Goal: Task Accomplishment & Management: Manage account settings

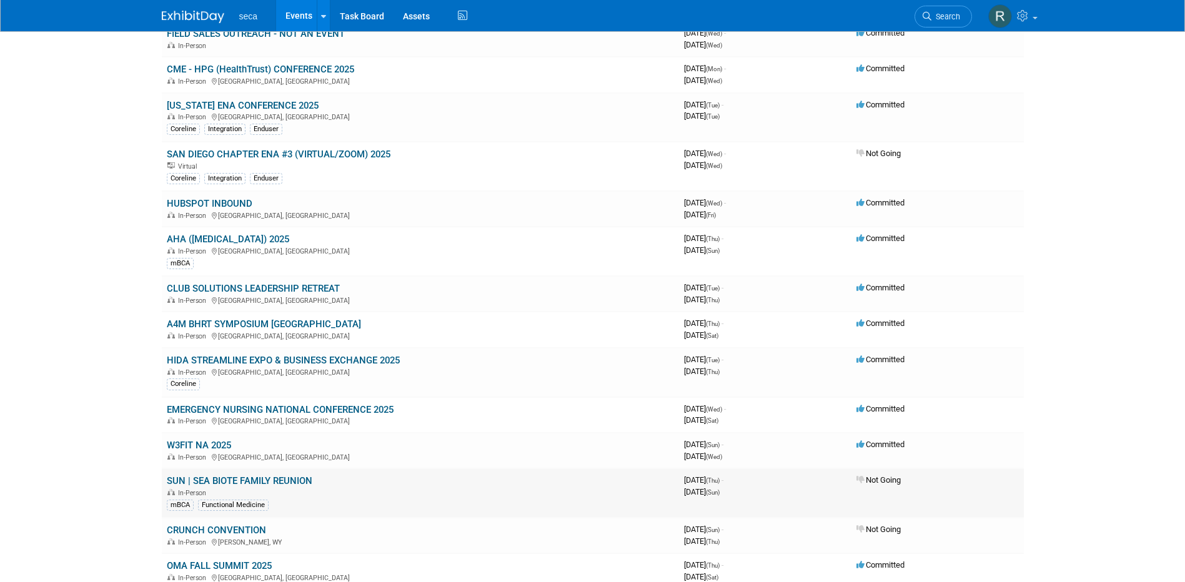
scroll to position [125, 0]
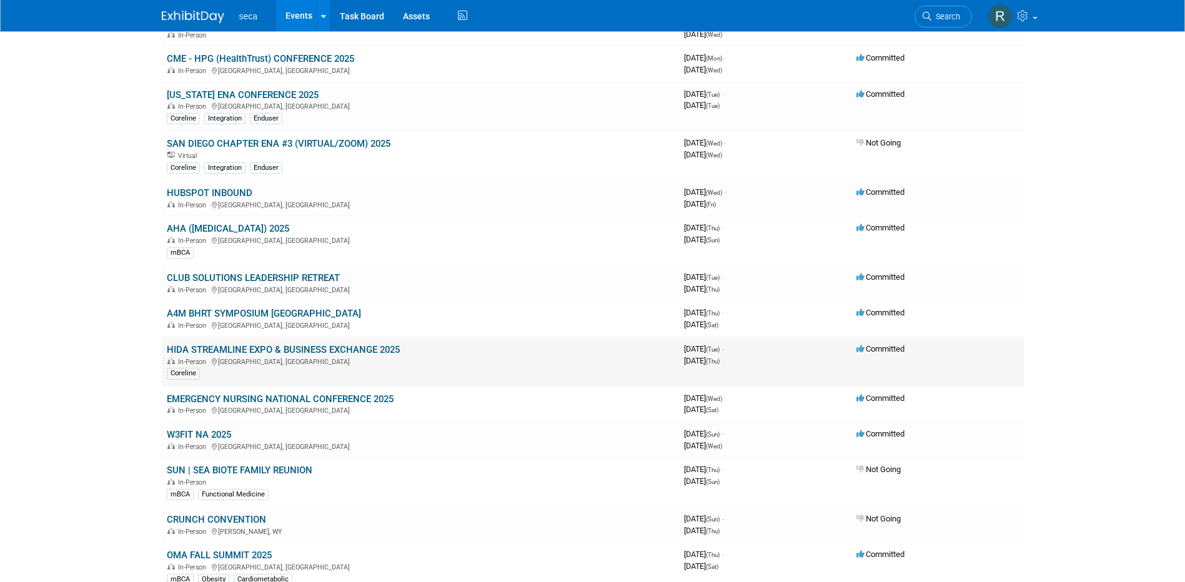
click at [302, 348] on link "HIDA STREAMLINE EXPO & BUSINESS EXCHANGE 2025" at bounding box center [283, 349] width 233 height 11
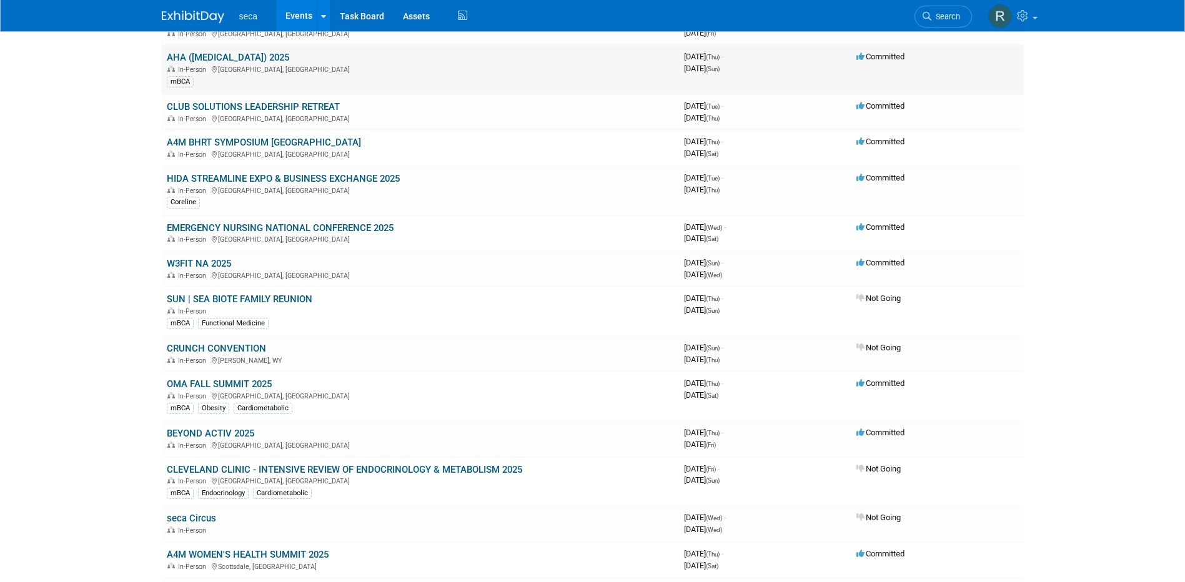
scroll to position [307, 0]
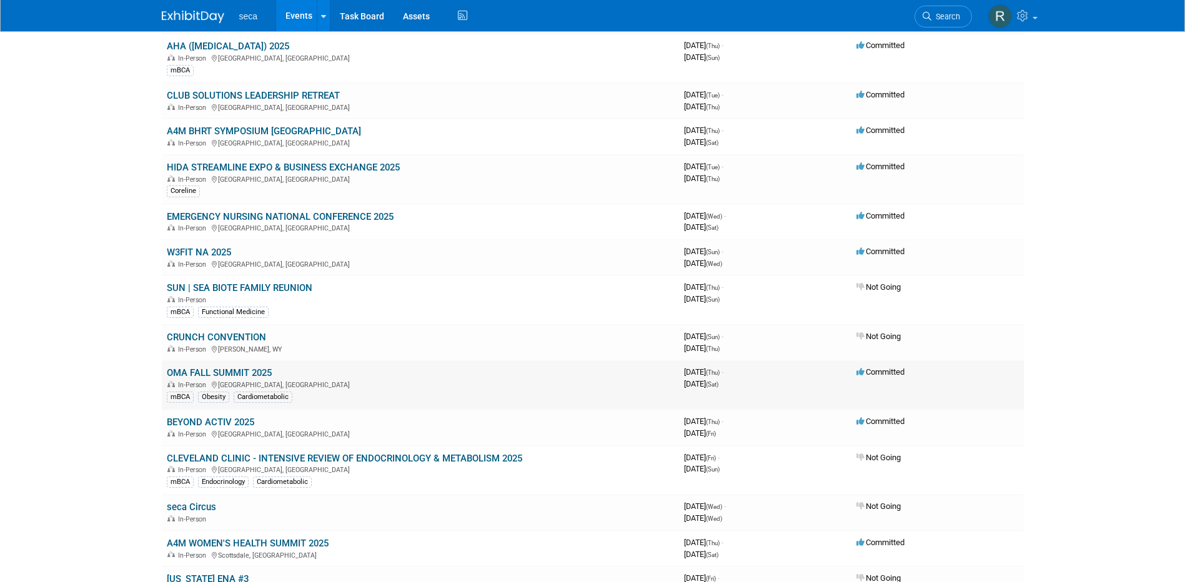
click at [202, 375] on link "OMA FALL SUMMIT 2025" at bounding box center [219, 372] width 105 height 11
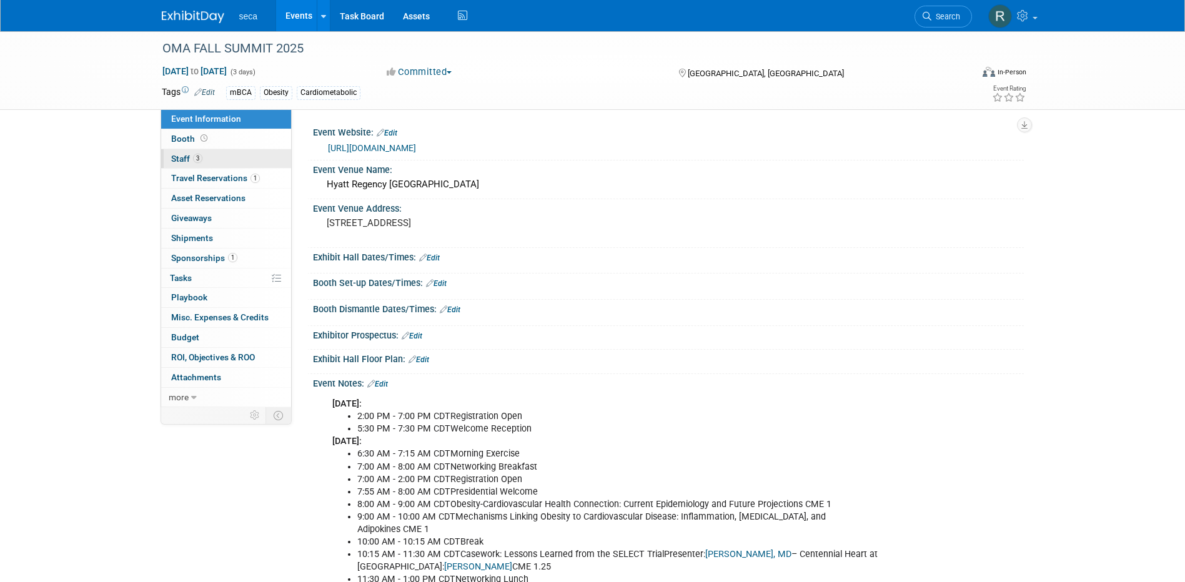
click at [196, 156] on span "3" at bounding box center [197, 158] width 9 height 9
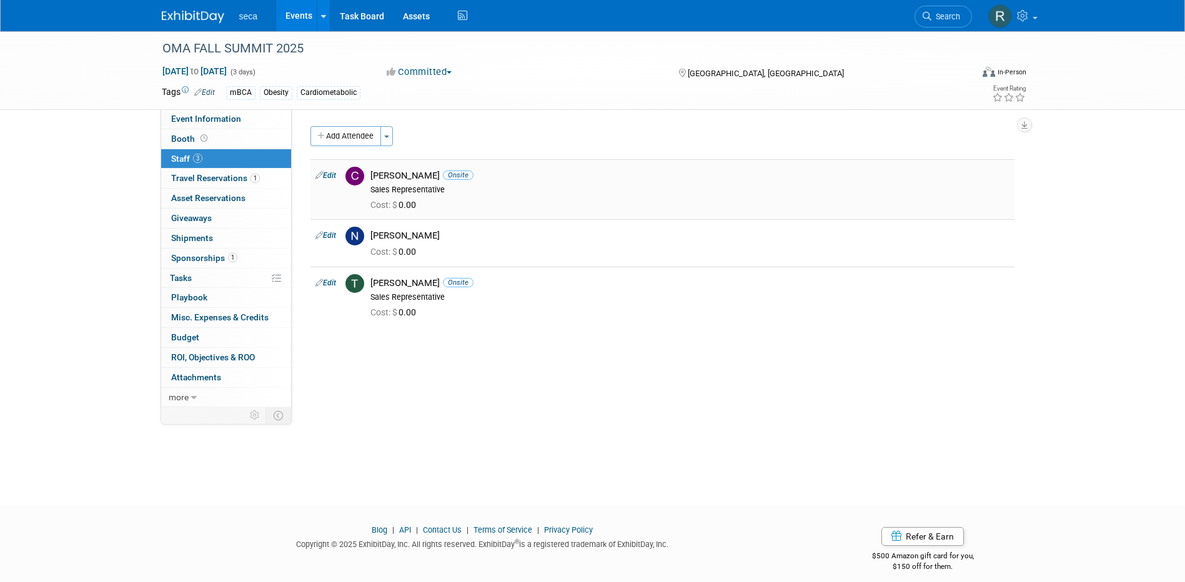
click at [330, 176] on link "Edit" at bounding box center [325, 175] width 21 height 9
select select "36981c08-3568-4819-bd3d-14f32eaf32d7"
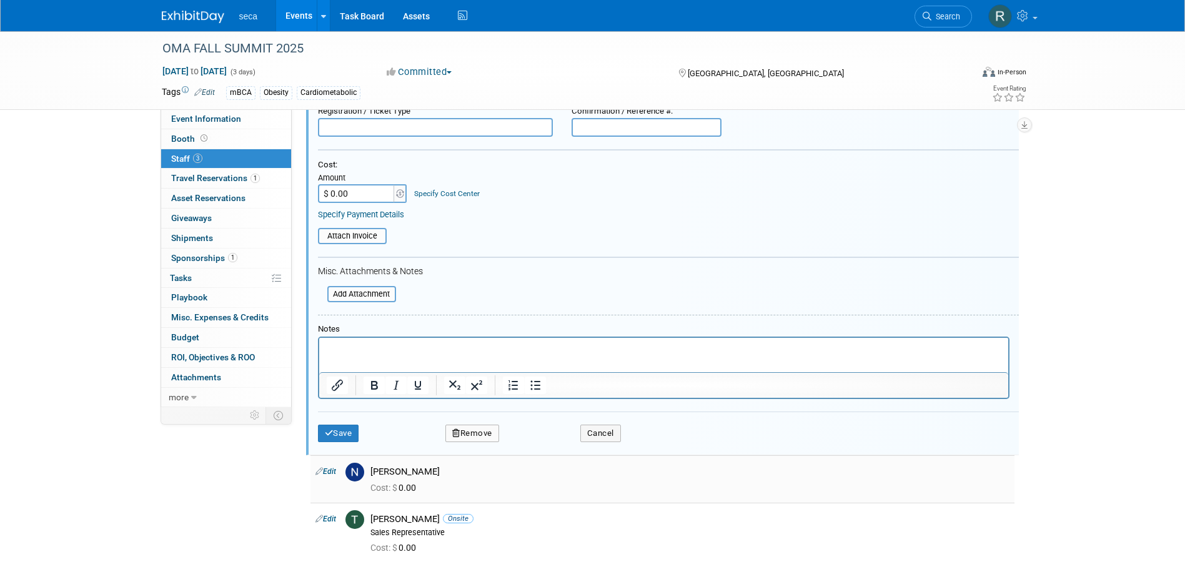
scroll to position [307, 0]
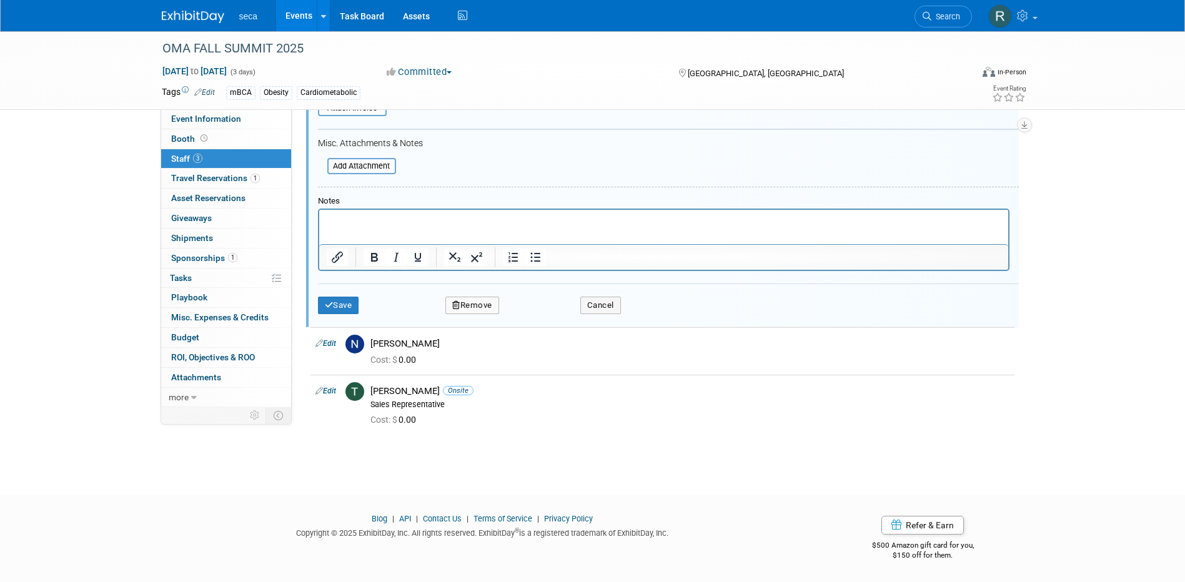
click at [486, 300] on button "Remove" at bounding box center [472, 305] width 54 height 17
click at [552, 318] on link "Yes" at bounding box center [540, 316] width 36 height 20
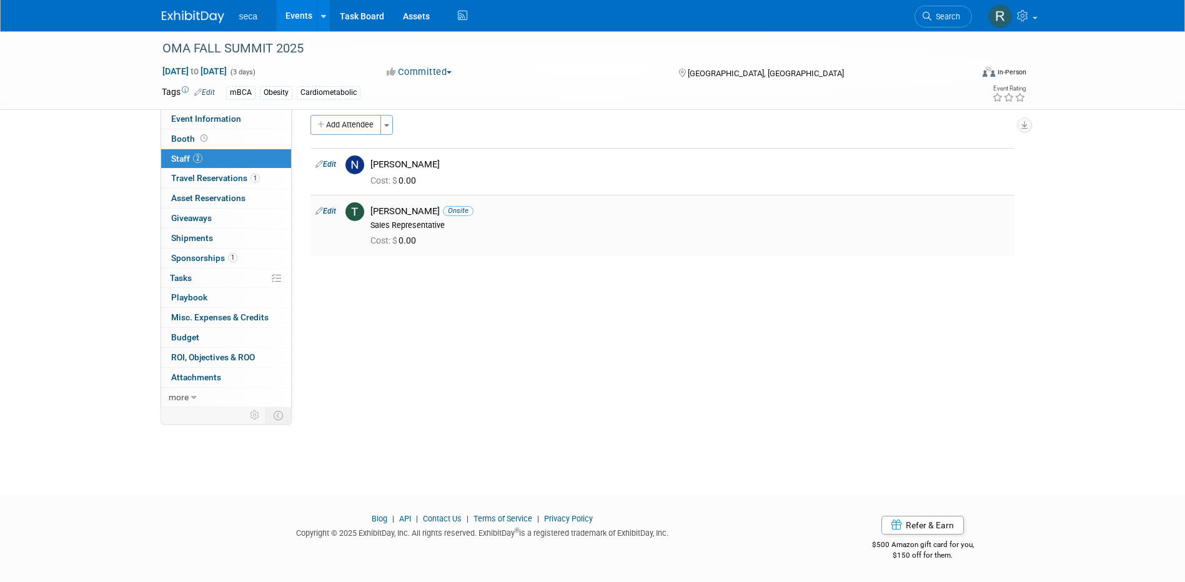
click at [332, 212] on link "Edit" at bounding box center [325, 211] width 21 height 9
select select "aea4e31b-86e4-4d7e-a1c6-d58336cc2ed9"
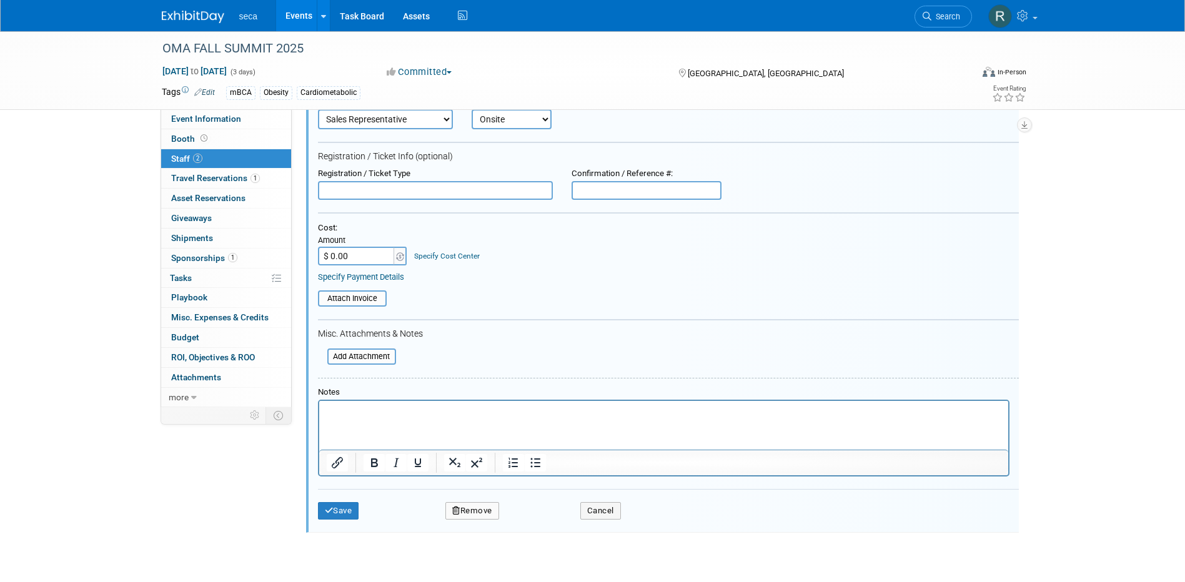
scroll to position [262, 0]
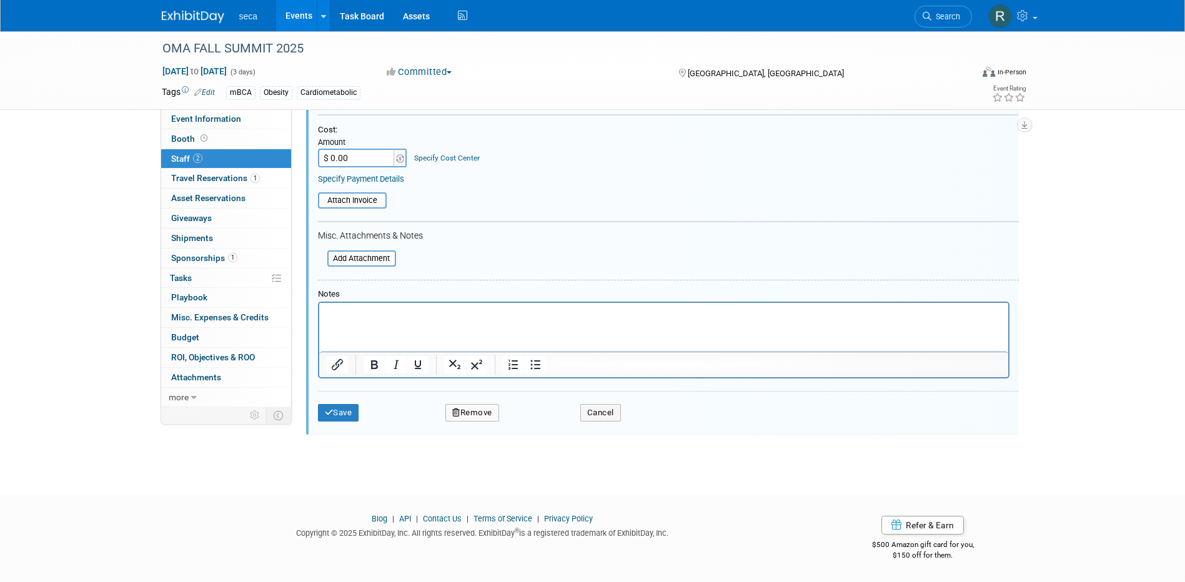
click at [474, 413] on button "Remove" at bounding box center [472, 412] width 54 height 17
click at [540, 420] on link "Yes" at bounding box center [540, 424] width 36 height 20
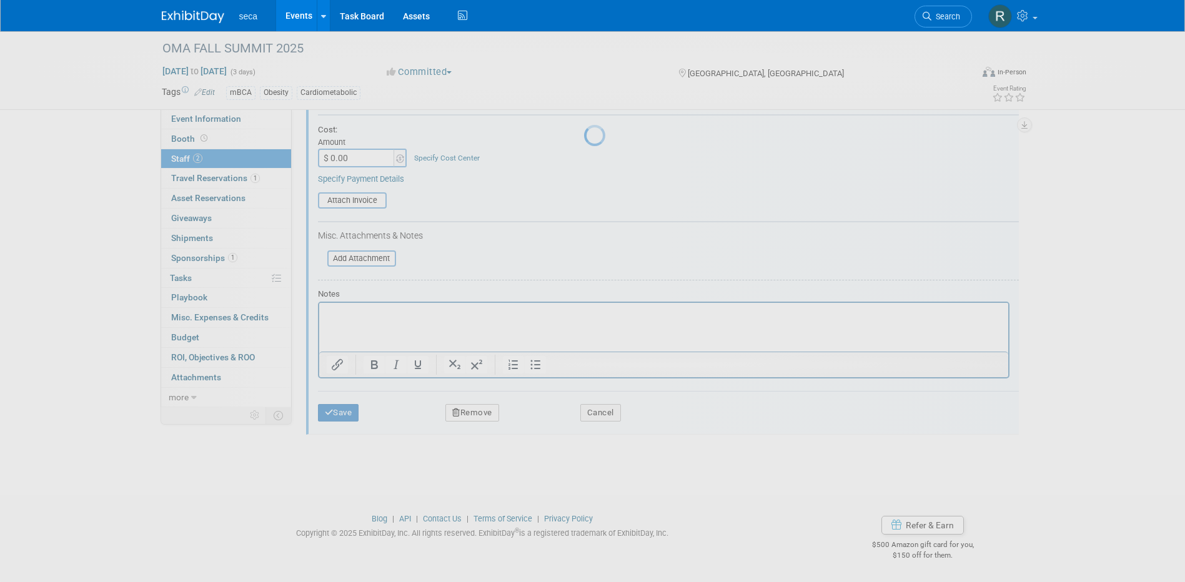
scroll to position [11, 0]
